Goal: Find specific page/section: Find specific page/section

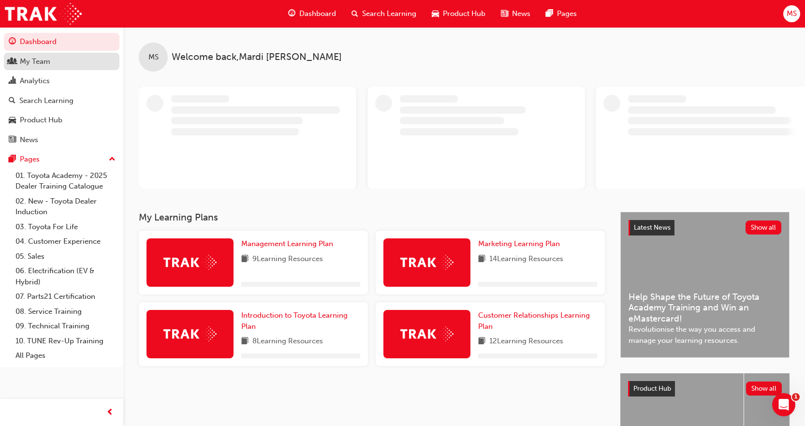
click at [45, 60] on div "My Team" at bounding box center [35, 61] width 30 height 11
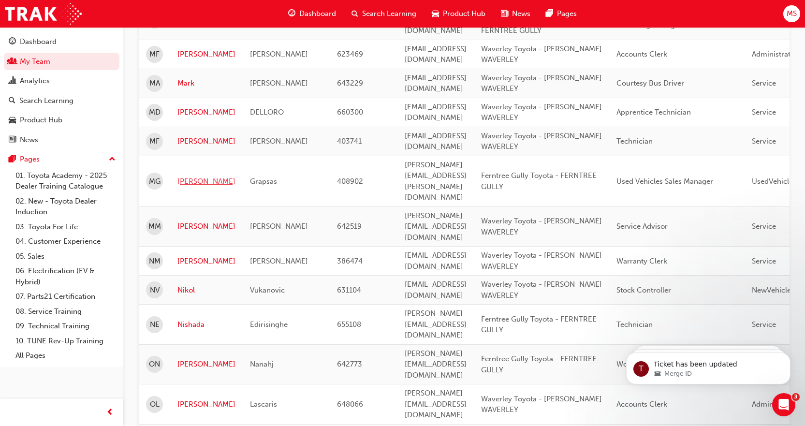
scroll to position [403, 0]
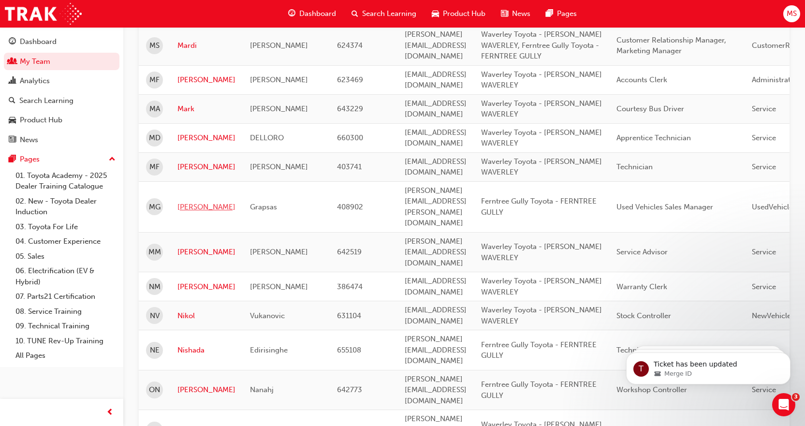
click at [185, 202] on link "[PERSON_NAME]" at bounding box center [206, 207] width 58 height 11
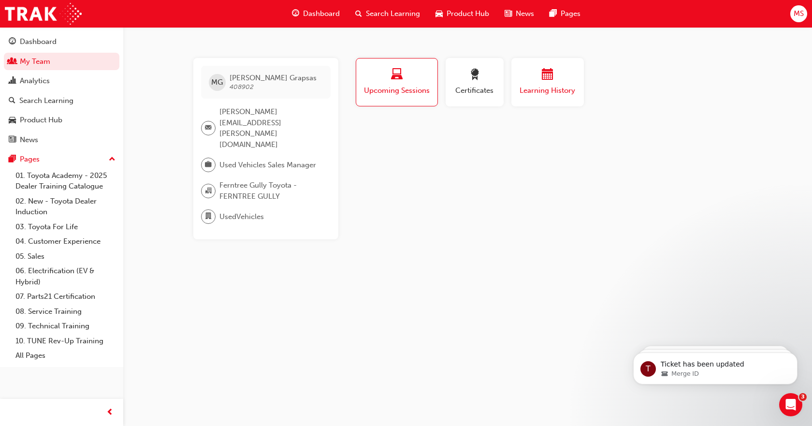
click at [540, 82] on div "button" at bounding box center [548, 76] width 58 height 15
